Goal: Information Seeking & Learning: Learn about a topic

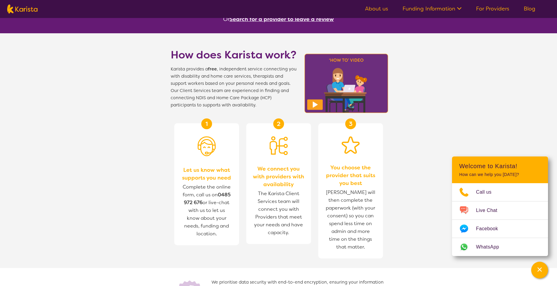
scroll to position [180, 0]
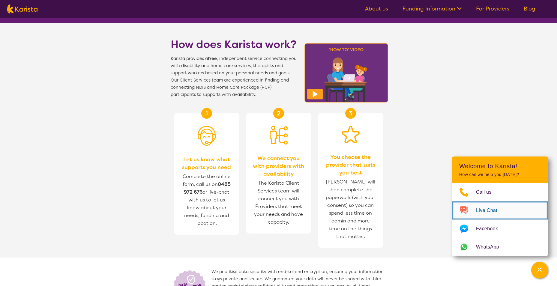
click at [498, 210] on span "Live Chat" at bounding box center [490, 210] width 28 height 9
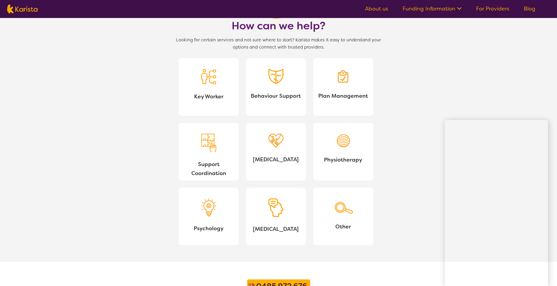
scroll to position [540, 0]
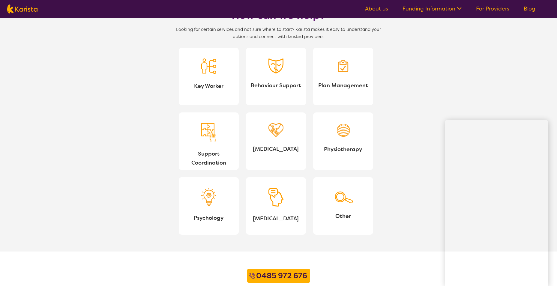
click at [210, 160] on span "Support Coordination" at bounding box center [209, 158] width 50 height 18
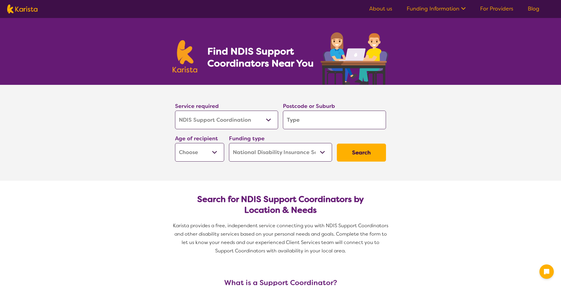
select select "NDIS Support Coordination"
select select "NDIS"
select select "NDIS Support Coordination"
select select "NDIS"
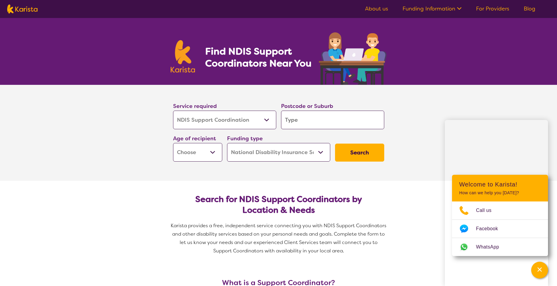
click at [272, 124] on select "Allied Health Assistant Assessment (ADHD or Autism) Behaviour support Counselli…" at bounding box center [224, 120] width 103 height 19
click at [346, 120] on input "search" at bounding box center [332, 120] width 103 height 19
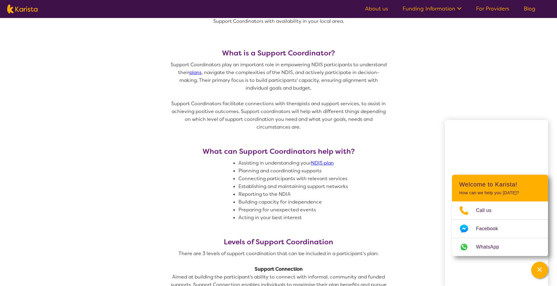
scroll to position [250, 0]
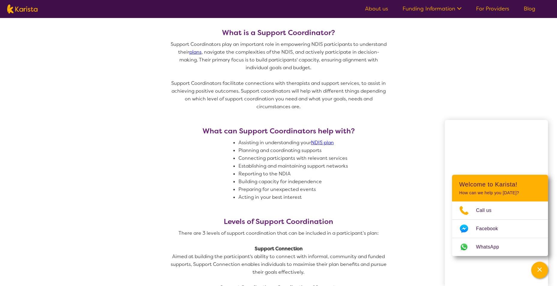
click at [364, 182] on li "Building capacity for independence" at bounding box center [314, 182] width 152 height 8
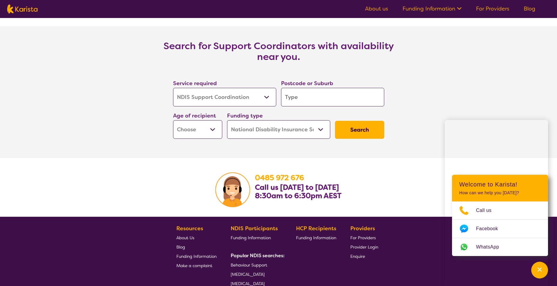
scroll to position [1030, 0]
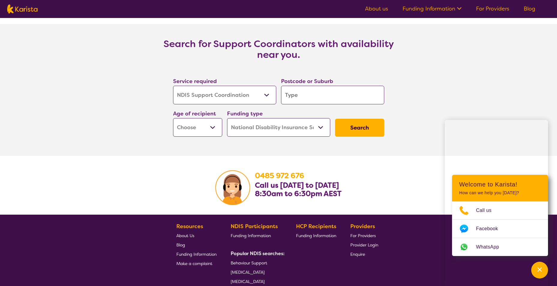
click at [324, 96] on input "search" at bounding box center [332, 95] width 103 height 19
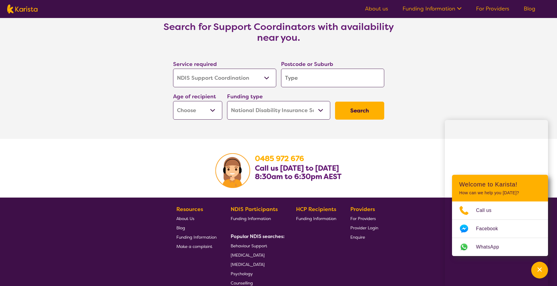
scroll to position [1043, 0]
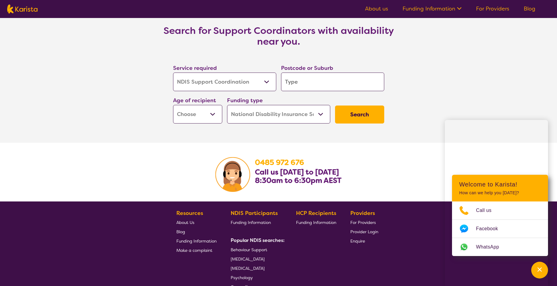
type input "3"
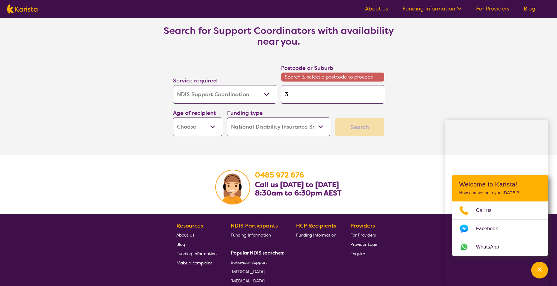
type input "38"
type input "380"
type input "3805"
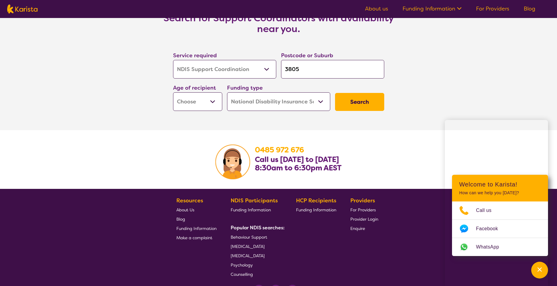
scroll to position [1043, 0]
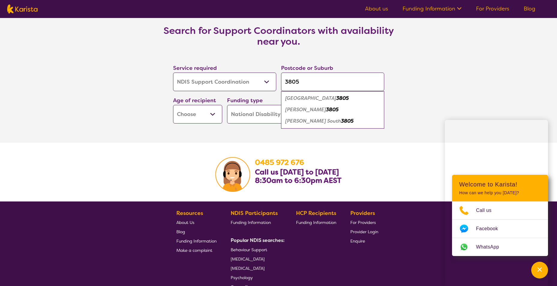
type input "3805"
click at [326, 108] on em "3805" at bounding box center [332, 109] width 13 height 6
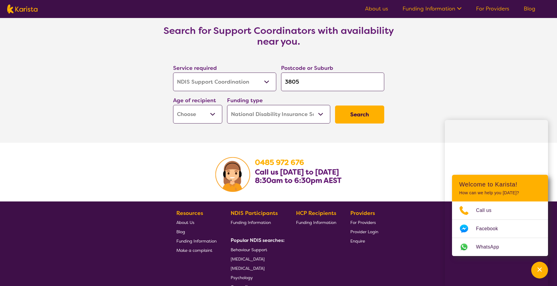
click at [209, 114] on select "Early Childhood - 0 to 9 Child - 10 to 11 Adolescent - 12 to 17 Adult - 18 to 6…" at bounding box center [197, 114] width 49 height 19
select select "AD"
click at [173, 105] on select "Early Childhood - 0 to 9 Child - 10 to 11 Adolescent - 12 to 17 Adult - 18 to 6…" at bounding box center [197, 114] width 49 height 19
select select "AD"
click at [348, 115] on button "Search" at bounding box center [359, 115] width 49 height 18
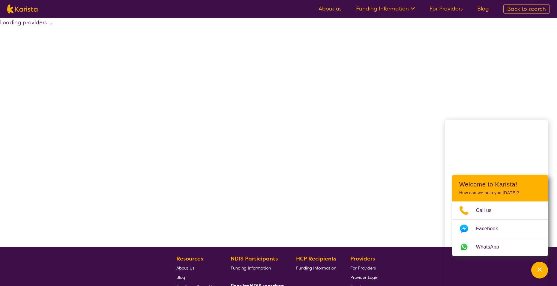
select select "by_score"
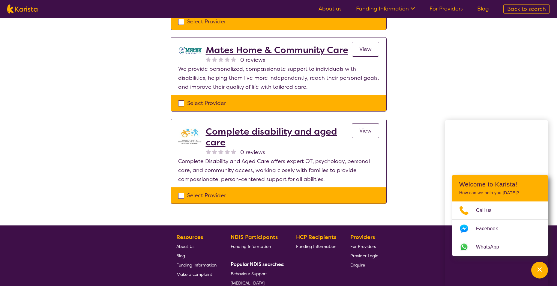
scroll to position [840, 0]
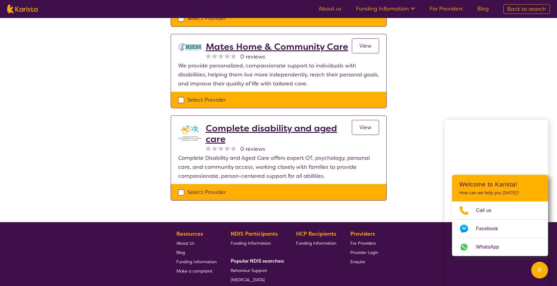
click at [367, 124] on span "View" at bounding box center [365, 127] width 12 height 7
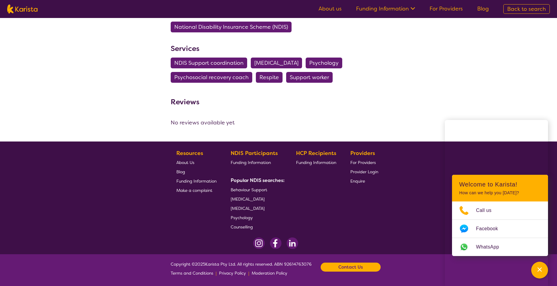
select select "by_score"
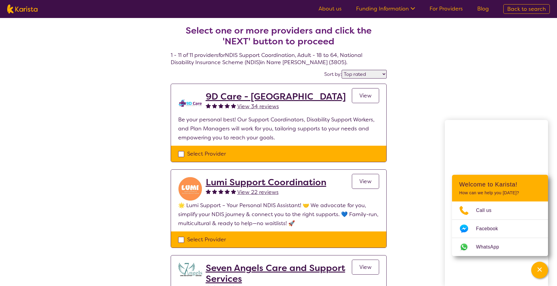
click at [269, 107] on span "View 34 reviews" at bounding box center [258, 106] width 42 height 7
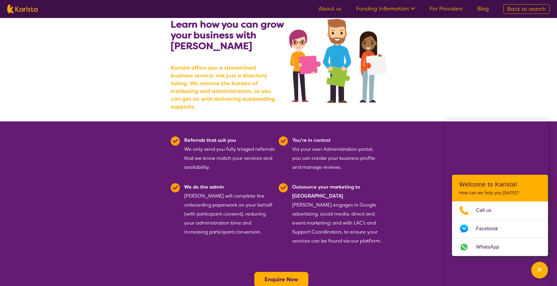
scroll to position [60, 0]
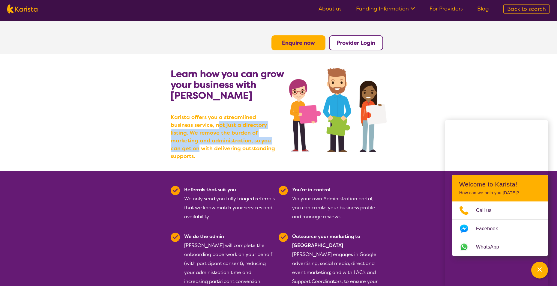
drag, startPoint x: 194, startPoint y: 125, endPoint x: 257, endPoint y: 140, distance: 64.7
click at [257, 140] on b "Karista offers you a streamlined business service, not just a directory listing…" at bounding box center [225, 136] width 108 height 47
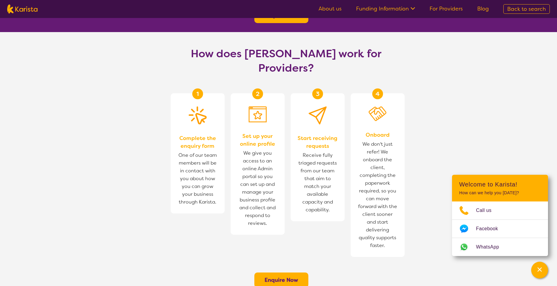
scroll to position [300, 0]
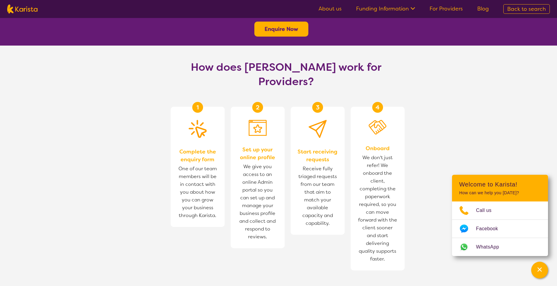
click at [503, 108] on section "How does Karista work for Providers? 1 Complete the enquiry form One of our tea…" at bounding box center [278, 178] width 557 height 264
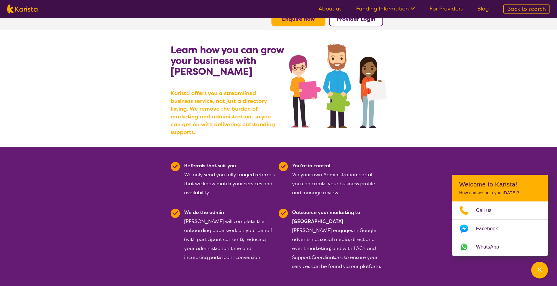
scroll to position [0, 0]
